Goal: Entertainment & Leisure: Consume media (video, audio)

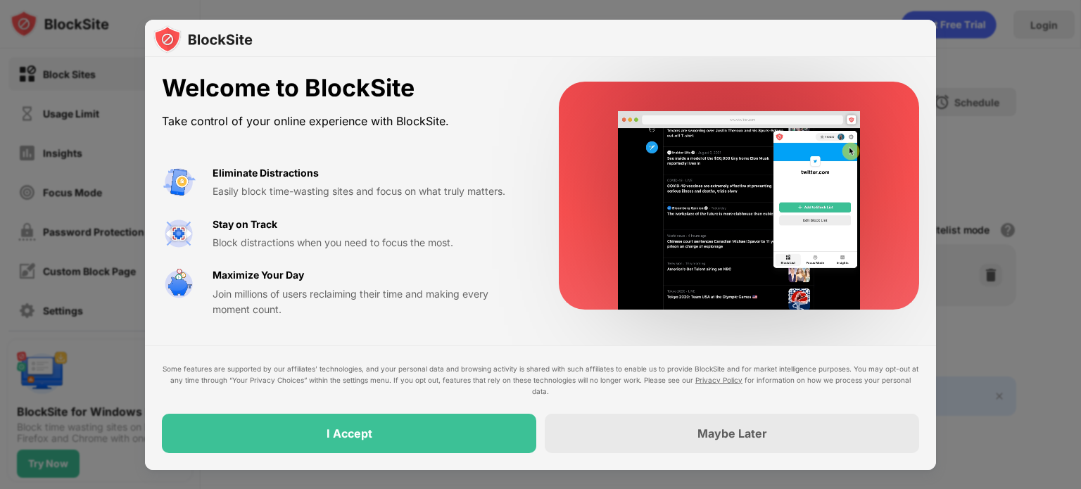
drag, startPoint x: 0, startPoint y: 0, endPoint x: 700, endPoint y: 191, distance: 726.0
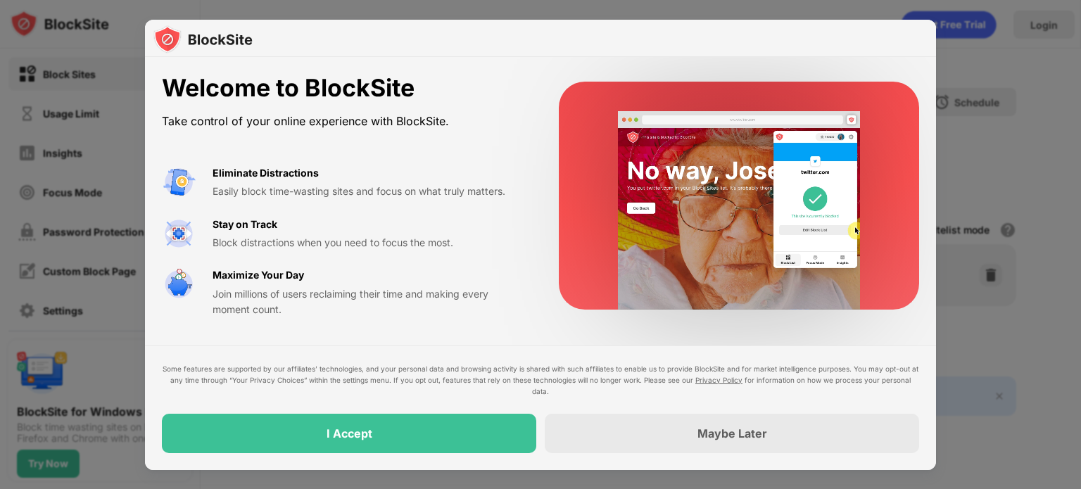
click at [700, 191] on video at bounding box center [740, 210] width 274 height 199
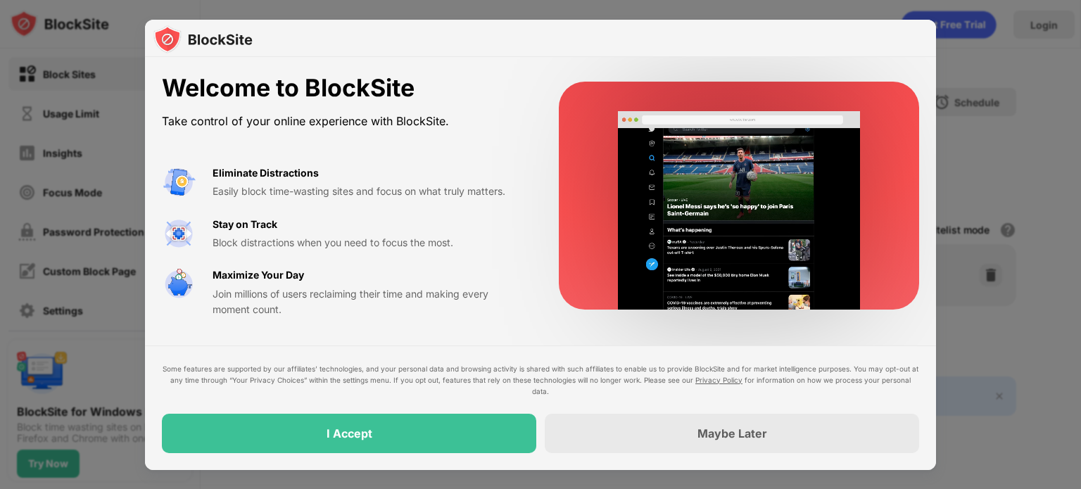
click at [700, 191] on video at bounding box center [740, 210] width 274 height 199
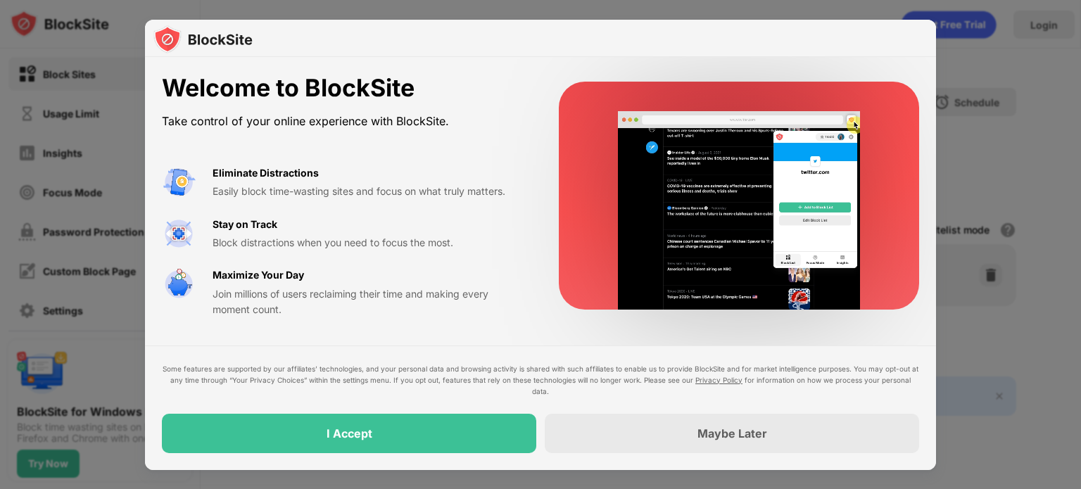
click at [700, 191] on video at bounding box center [740, 210] width 274 height 199
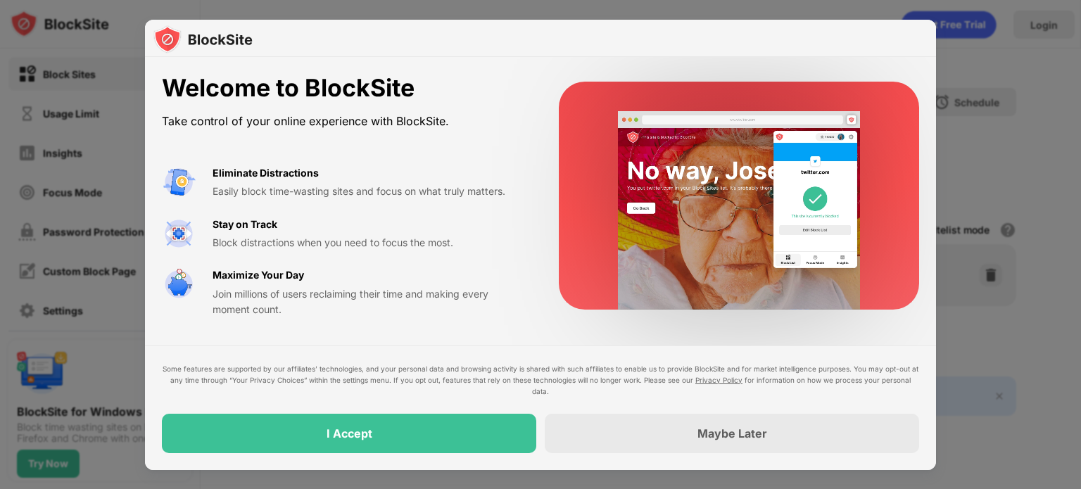
click at [700, 191] on video at bounding box center [740, 210] width 274 height 199
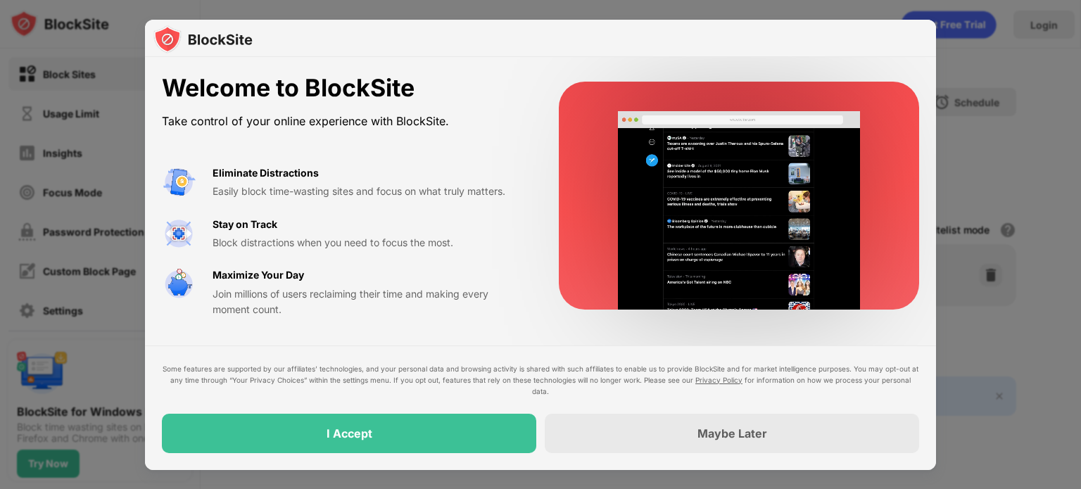
click at [700, 191] on video at bounding box center [740, 210] width 274 height 199
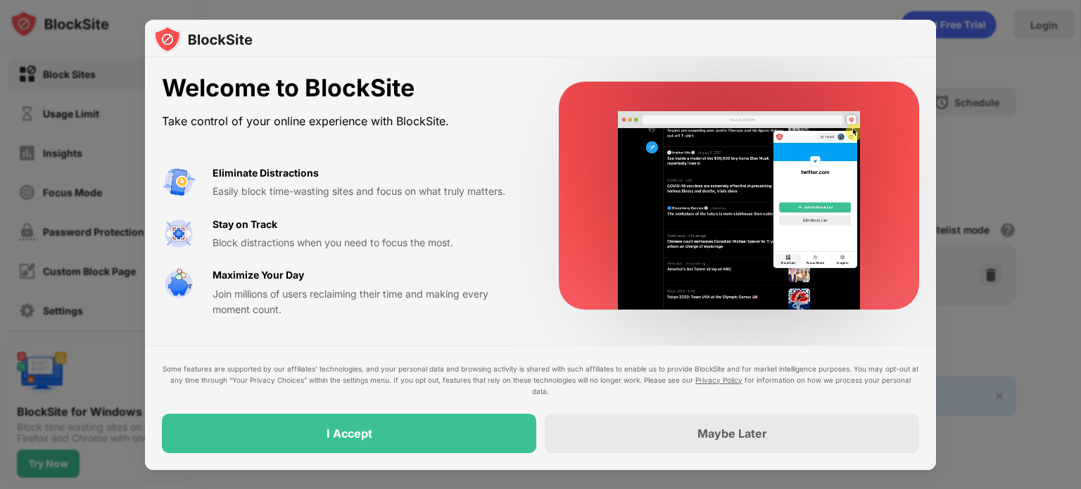
click at [700, 191] on video at bounding box center [740, 210] width 274 height 199
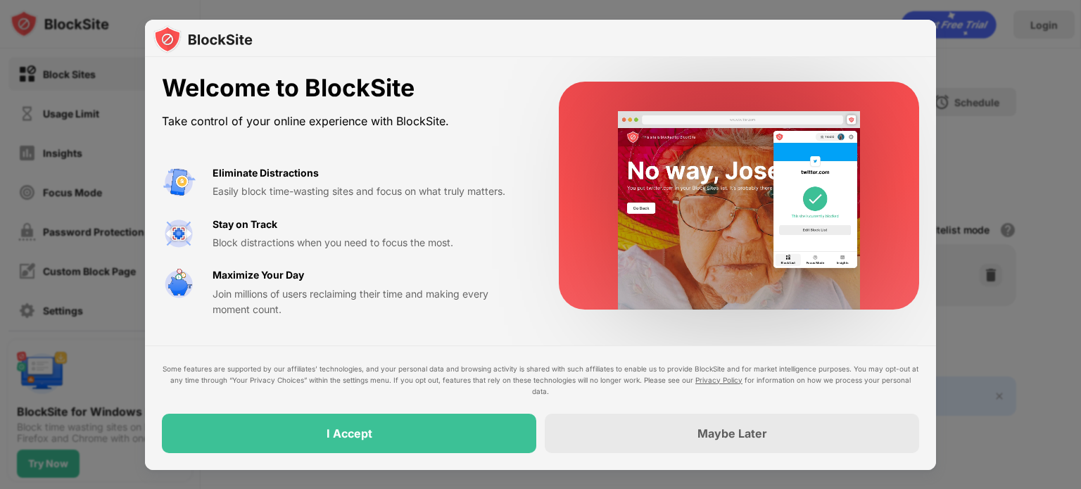
click at [700, 191] on video at bounding box center [740, 210] width 274 height 199
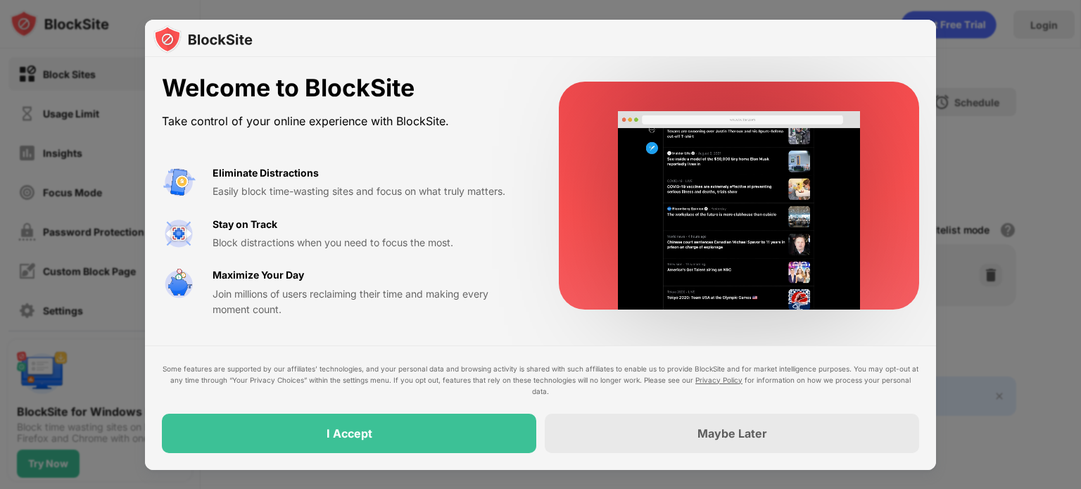
click at [700, 191] on video at bounding box center [740, 210] width 274 height 199
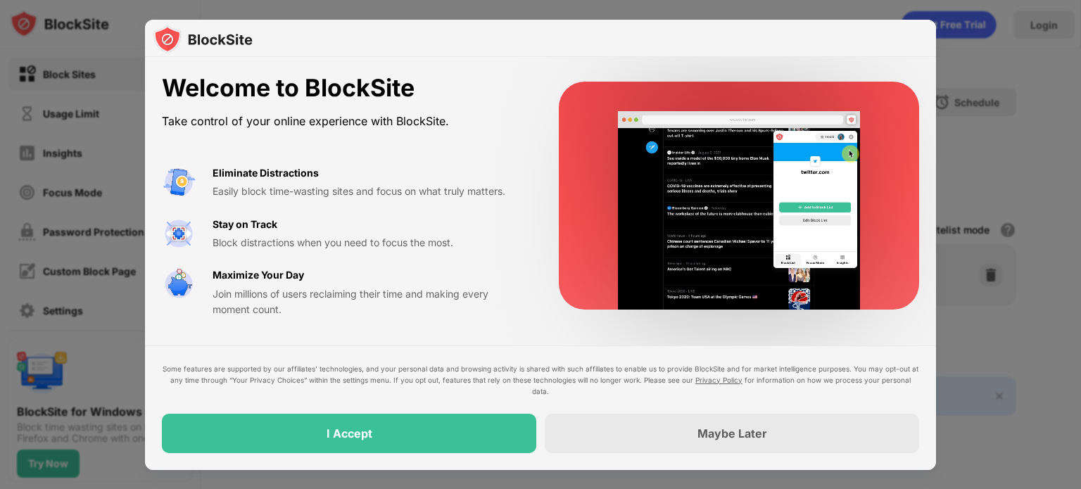
click at [700, 191] on video at bounding box center [740, 210] width 274 height 199
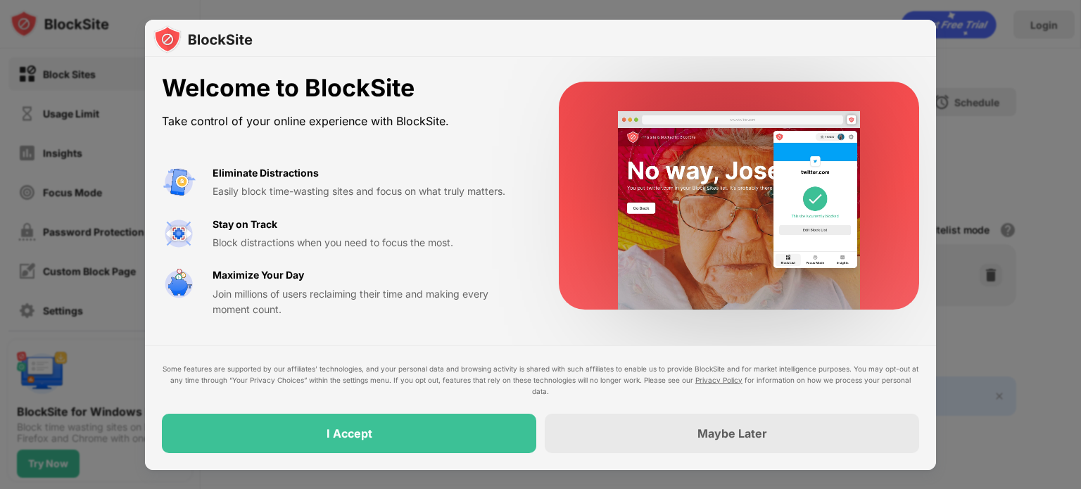
click at [700, 191] on video at bounding box center [740, 210] width 274 height 199
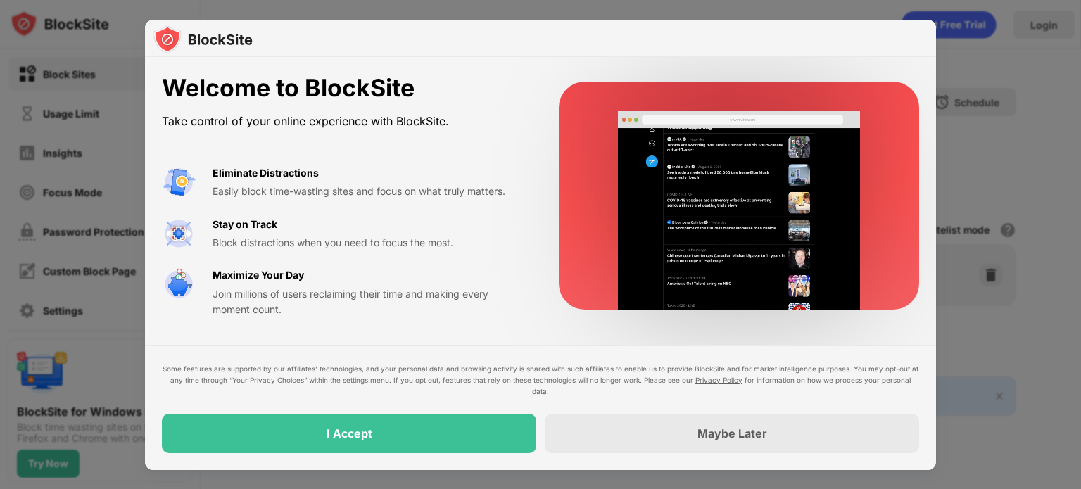
click at [700, 191] on video at bounding box center [740, 210] width 274 height 199
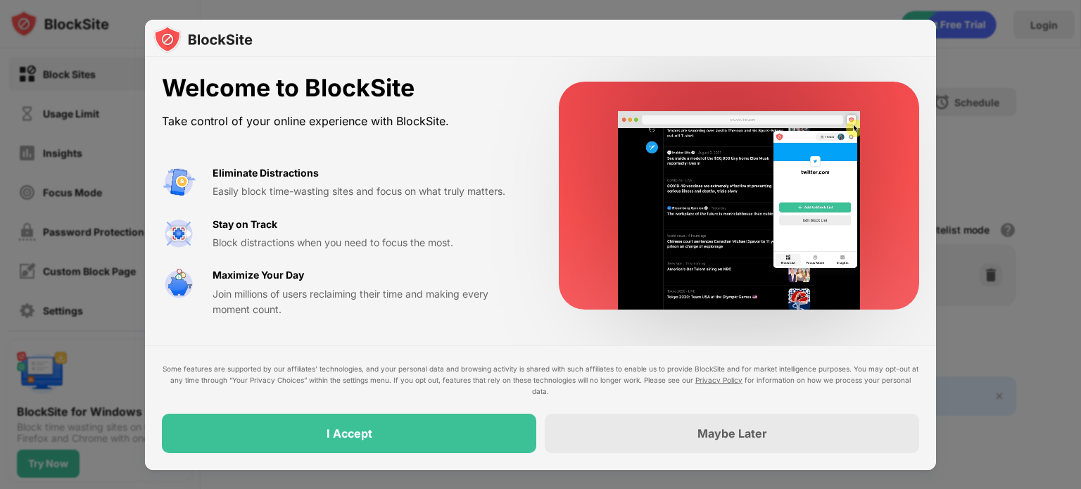
click at [700, 191] on video at bounding box center [740, 210] width 274 height 199
